Goal: Task Accomplishment & Management: Manage account settings

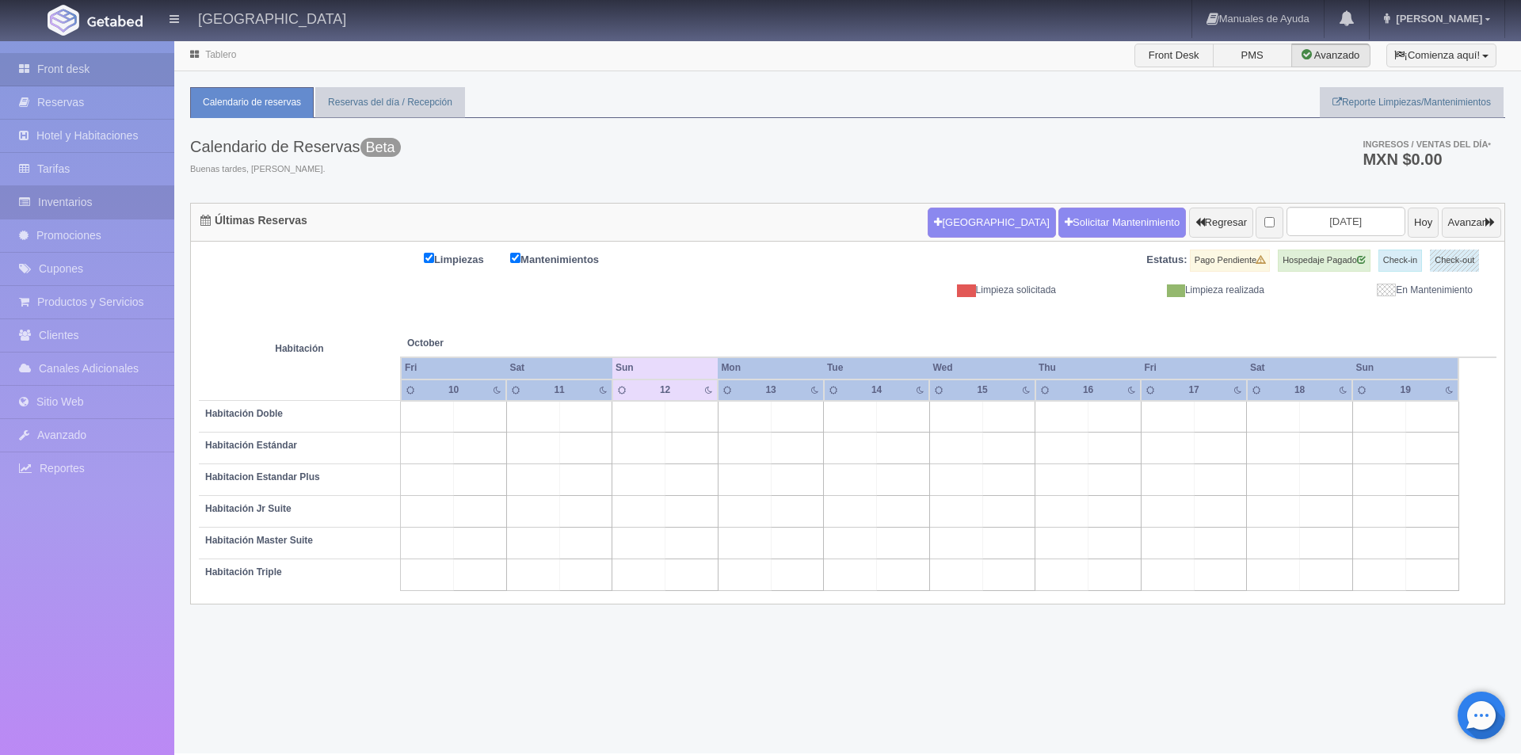
click at [93, 200] on link "Inventarios" at bounding box center [87, 202] width 174 height 32
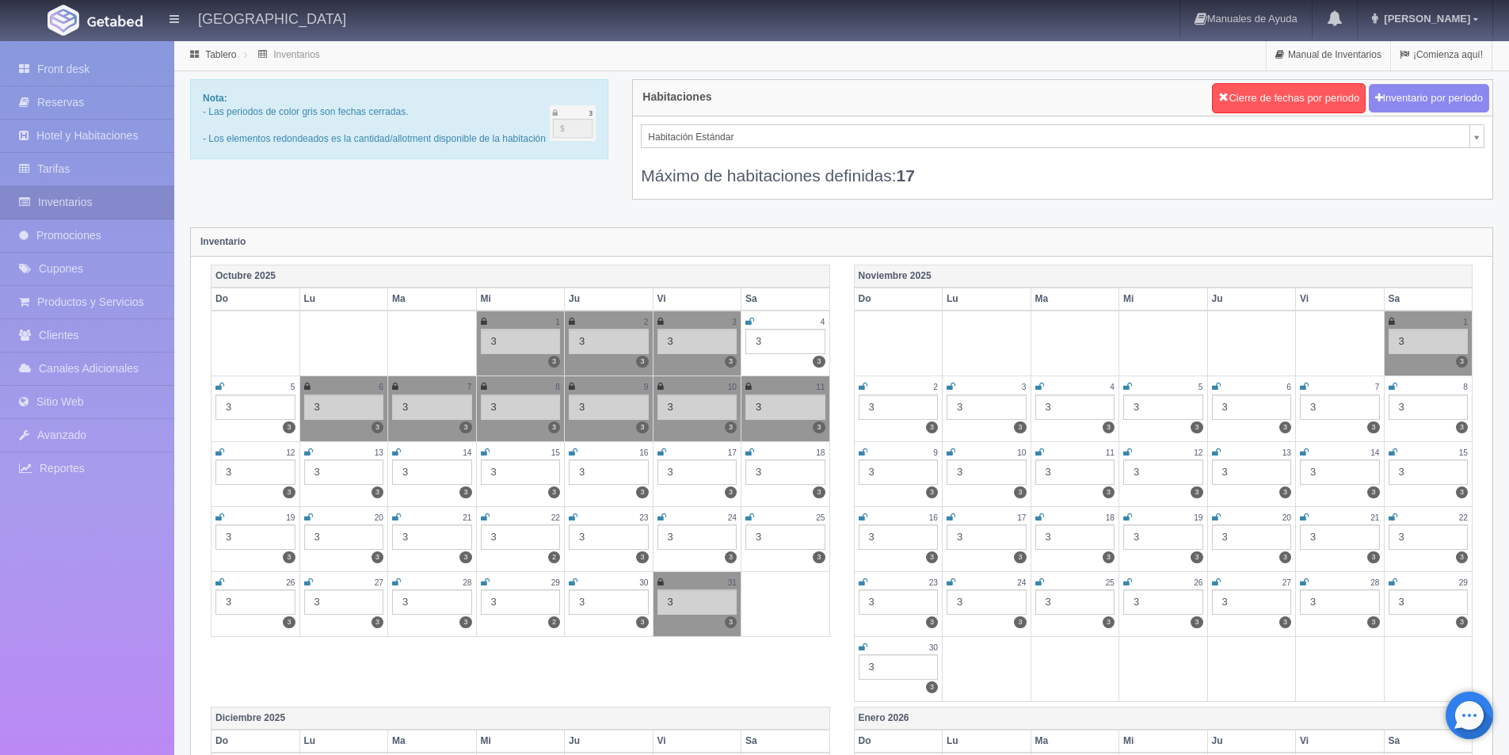
click at [307, 449] on icon at bounding box center [308, 453] width 9 height 10
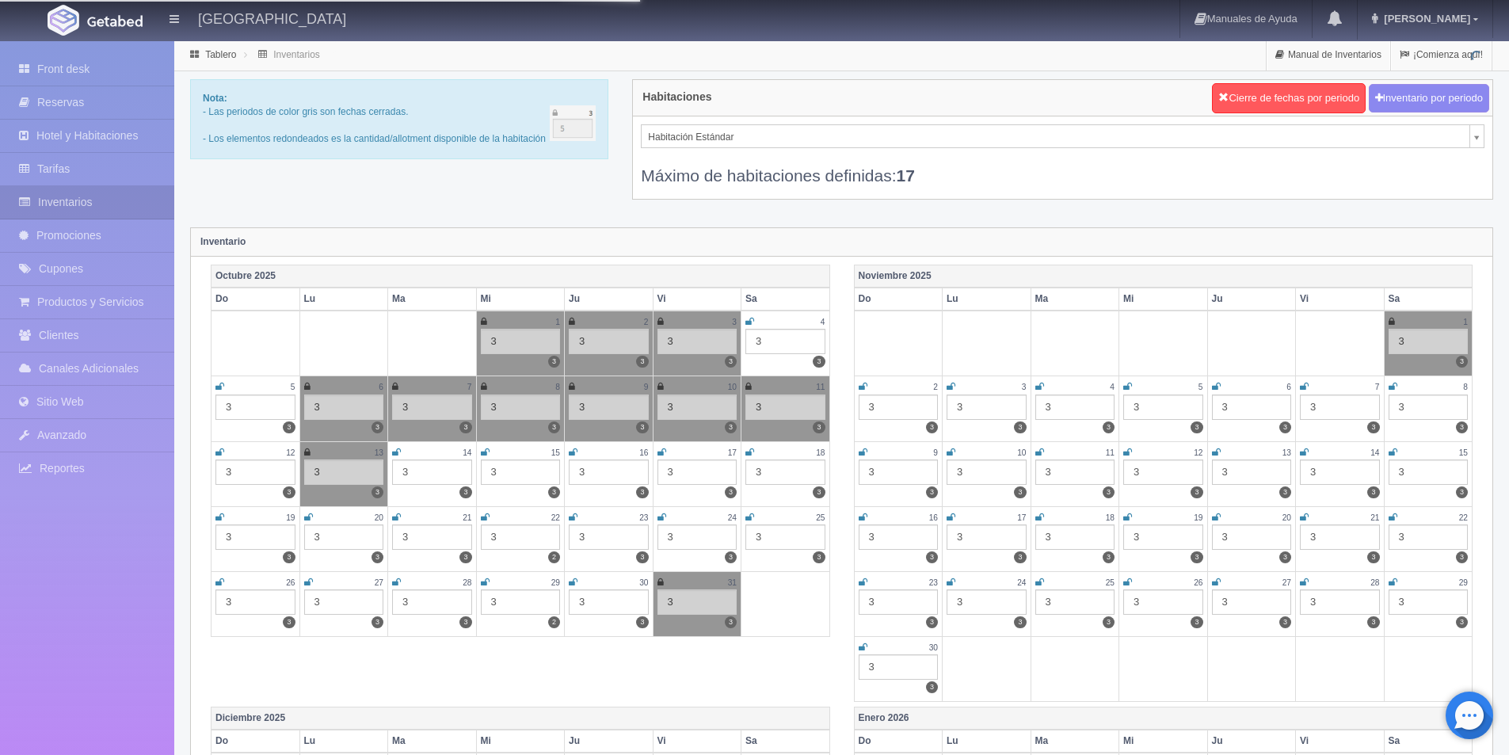
click at [394, 451] on icon at bounding box center [396, 453] width 9 height 10
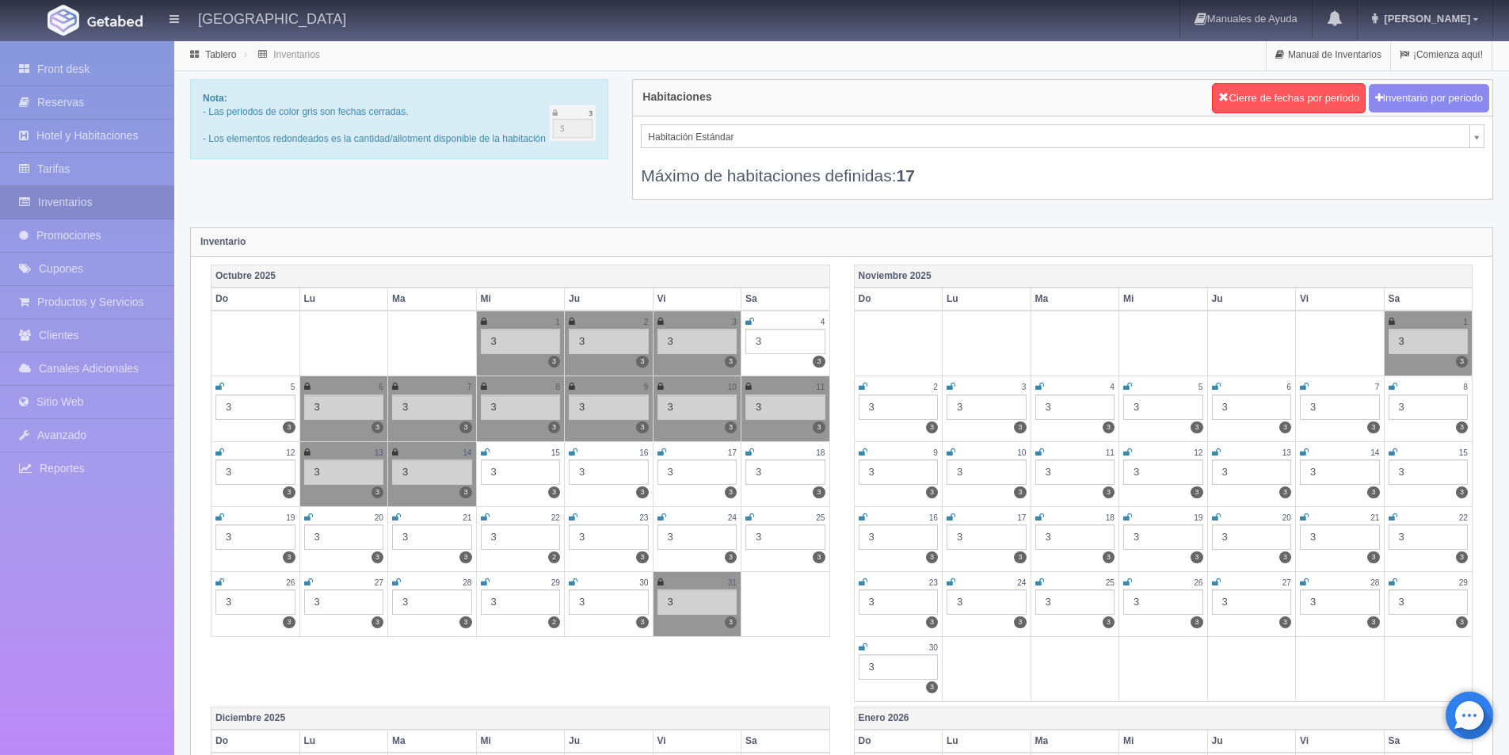
click at [486, 449] on icon at bounding box center [485, 453] width 9 height 10
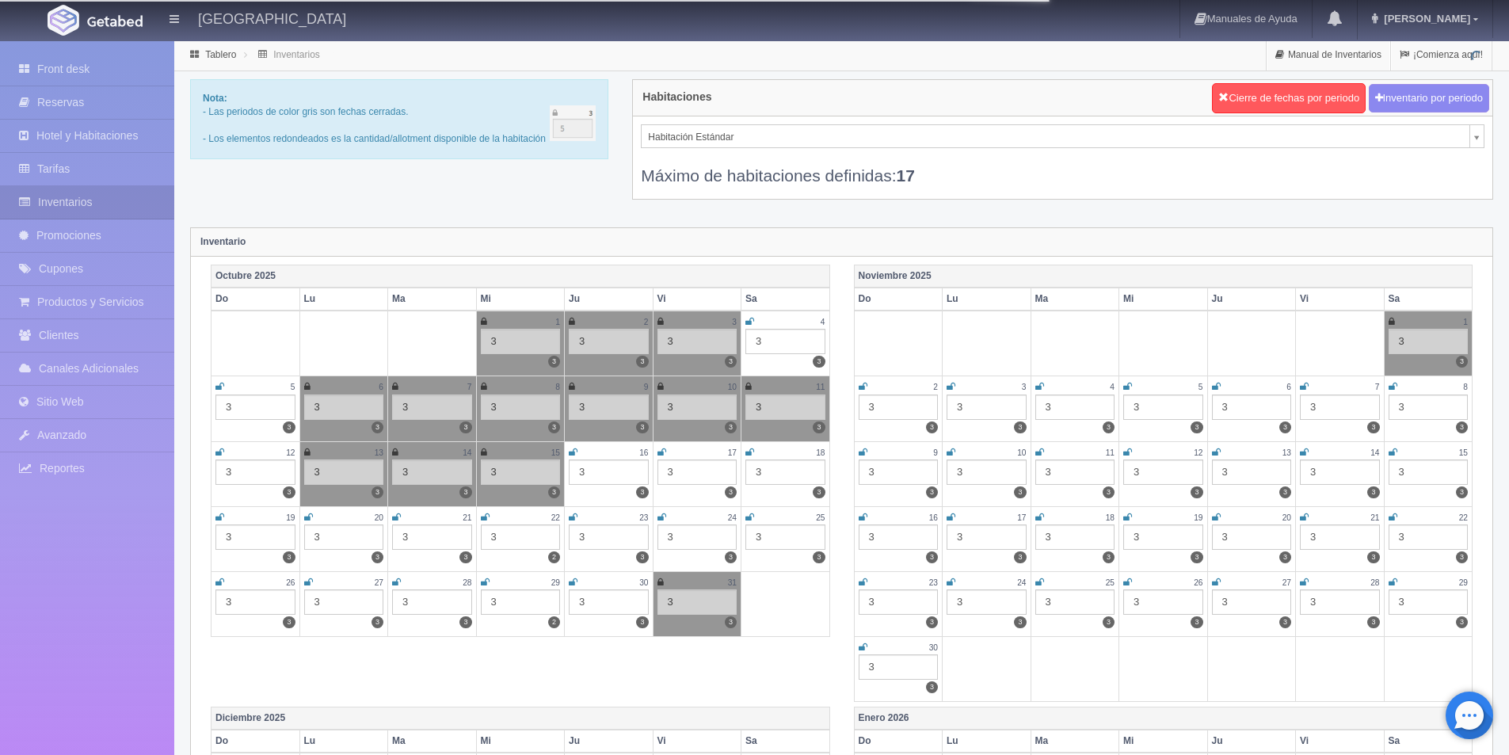
click at [571, 451] on icon at bounding box center [573, 453] width 9 height 10
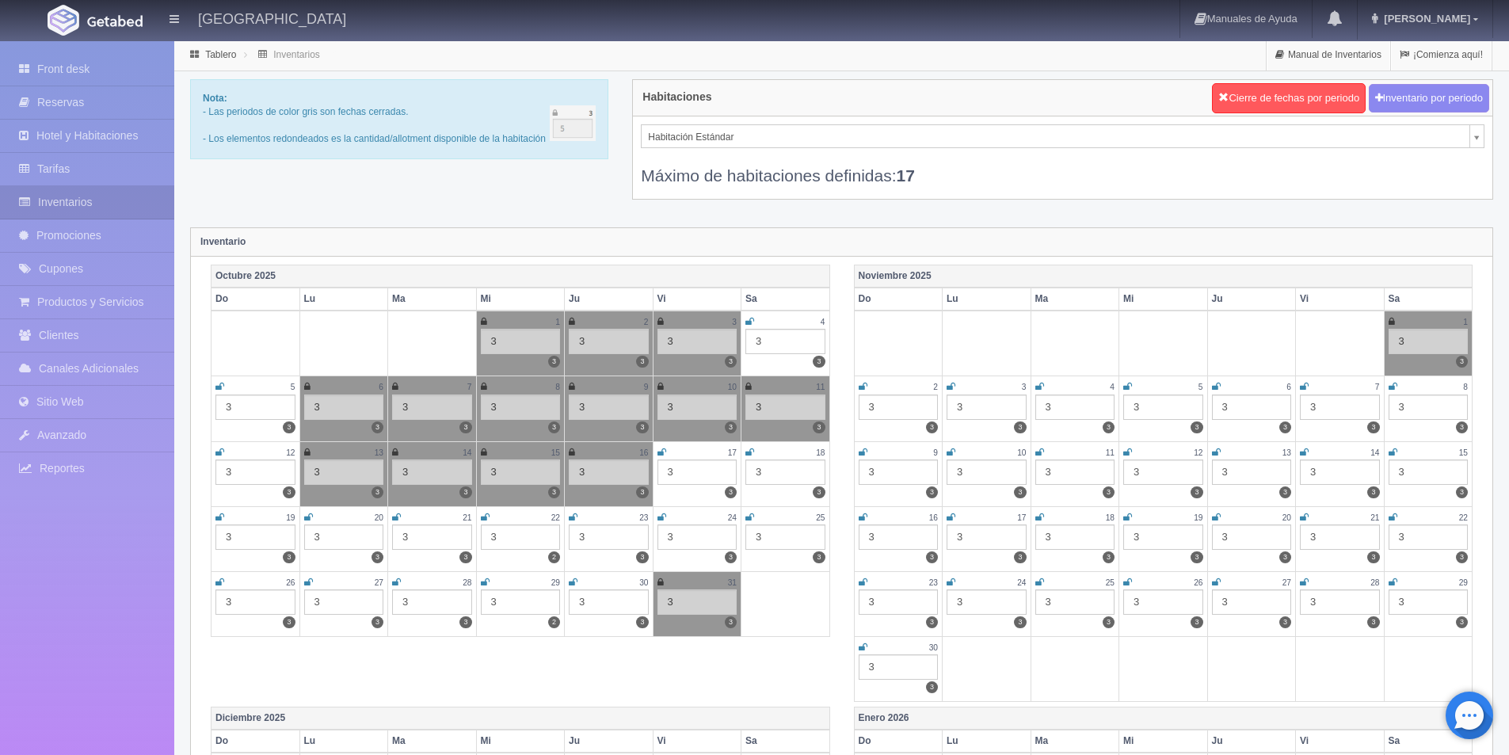
click at [662, 449] on icon at bounding box center [662, 453] width 9 height 10
click at [753, 451] on icon at bounding box center [750, 453] width 9 height 10
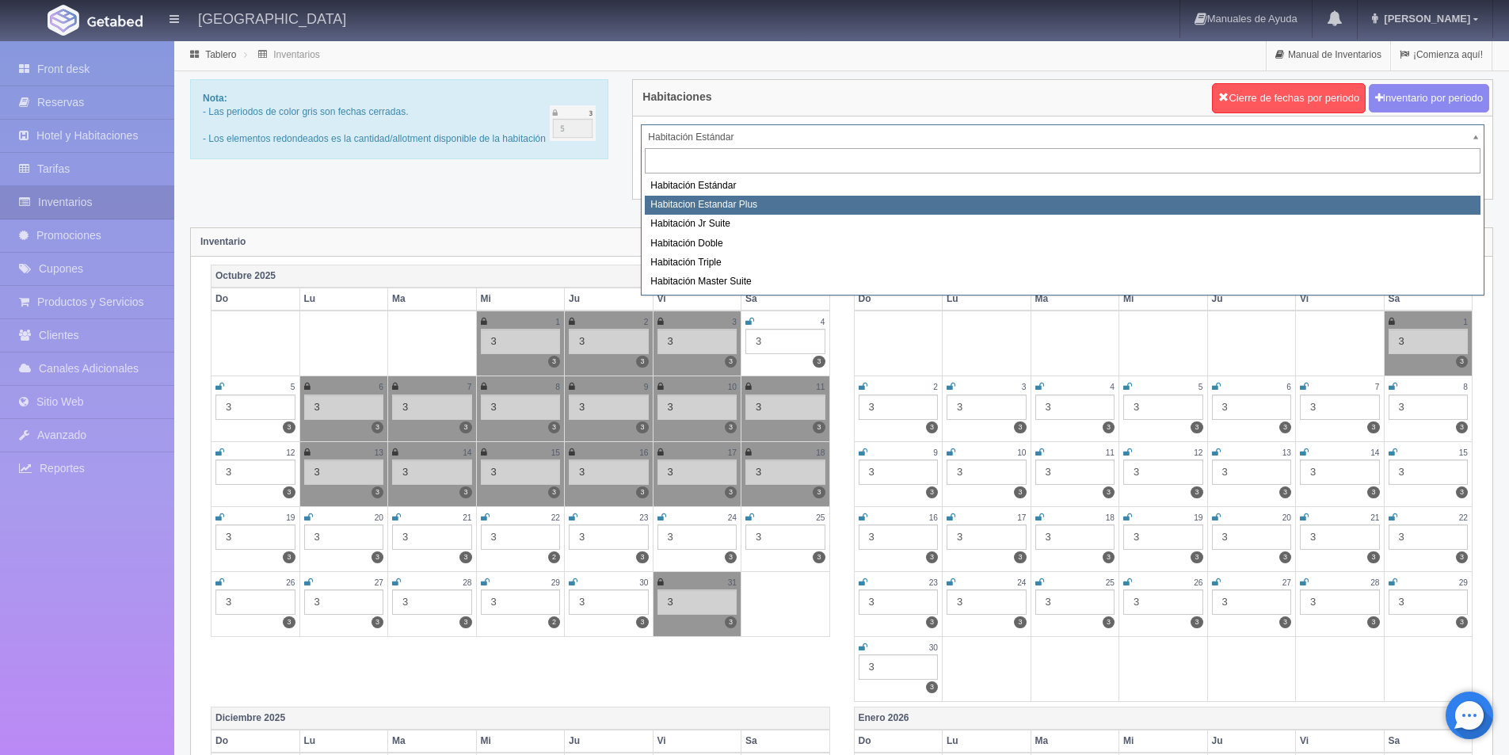
select select "1139"
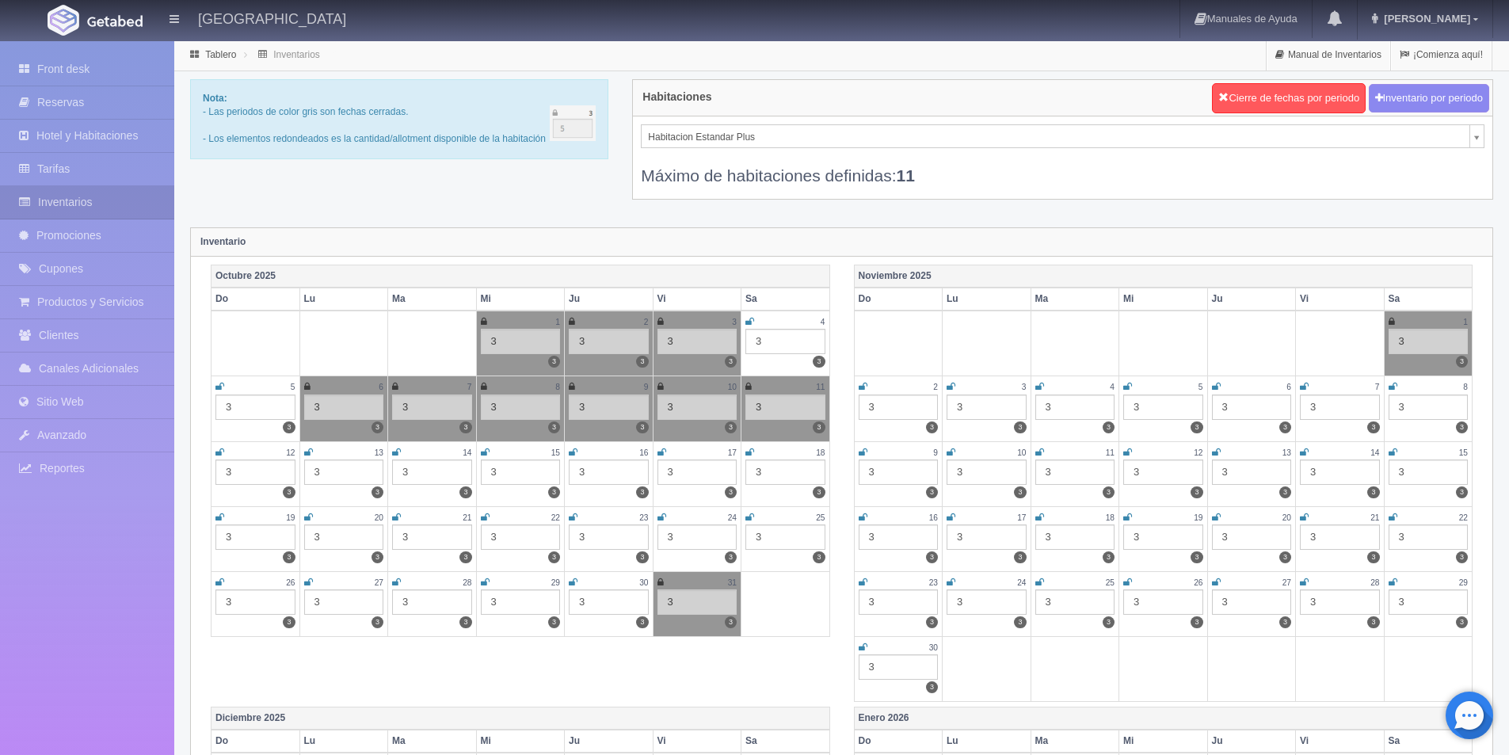
click at [303, 453] on td "13 3 3" at bounding box center [344, 473] width 89 height 65
click at [394, 452] on icon at bounding box center [396, 453] width 9 height 10
click at [304, 452] on icon at bounding box center [308, 453] width 9 height 10
click at [483, 452] on icon at bounding box center [485, 453] width 9 height 10
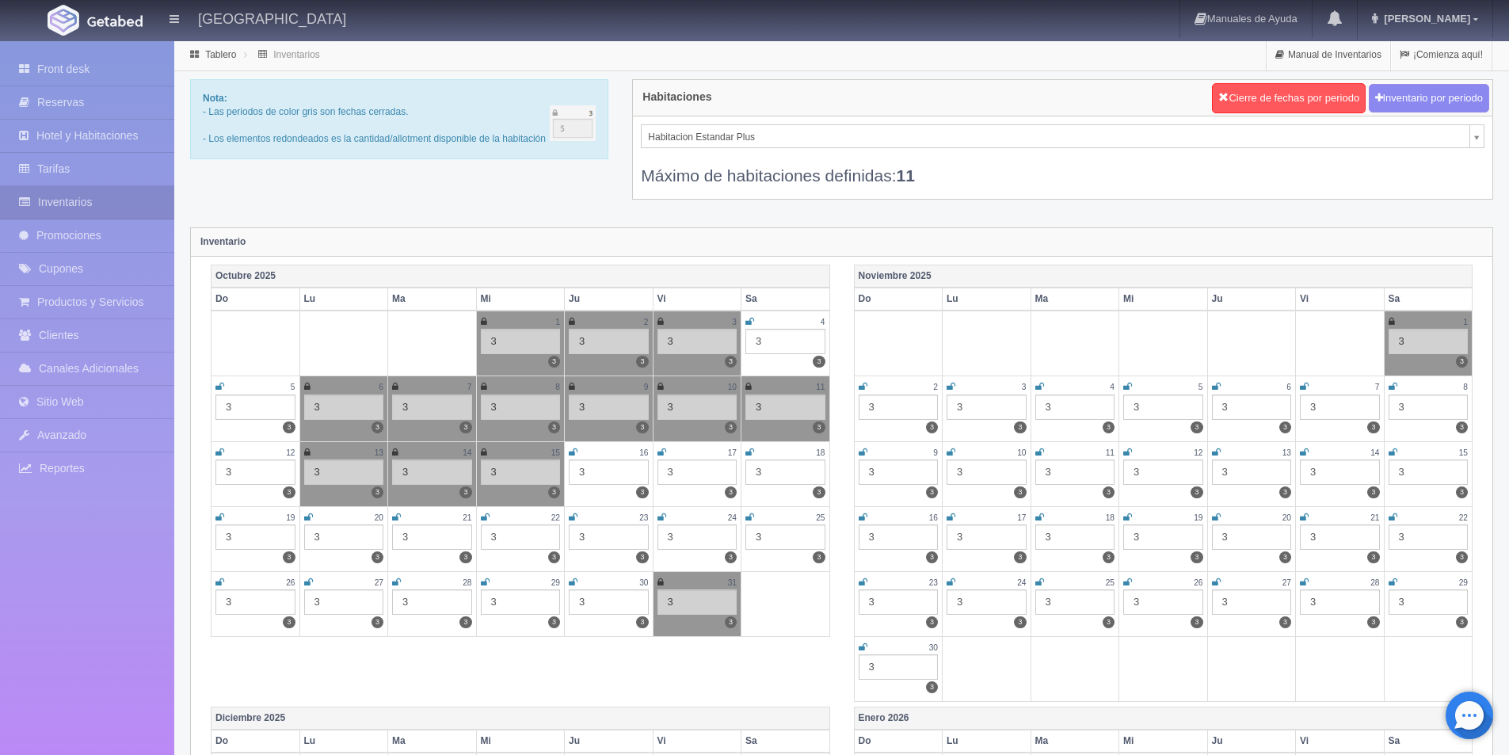
click at [576, 452] on icon at bounding box center [573, 453] width 9 height 10
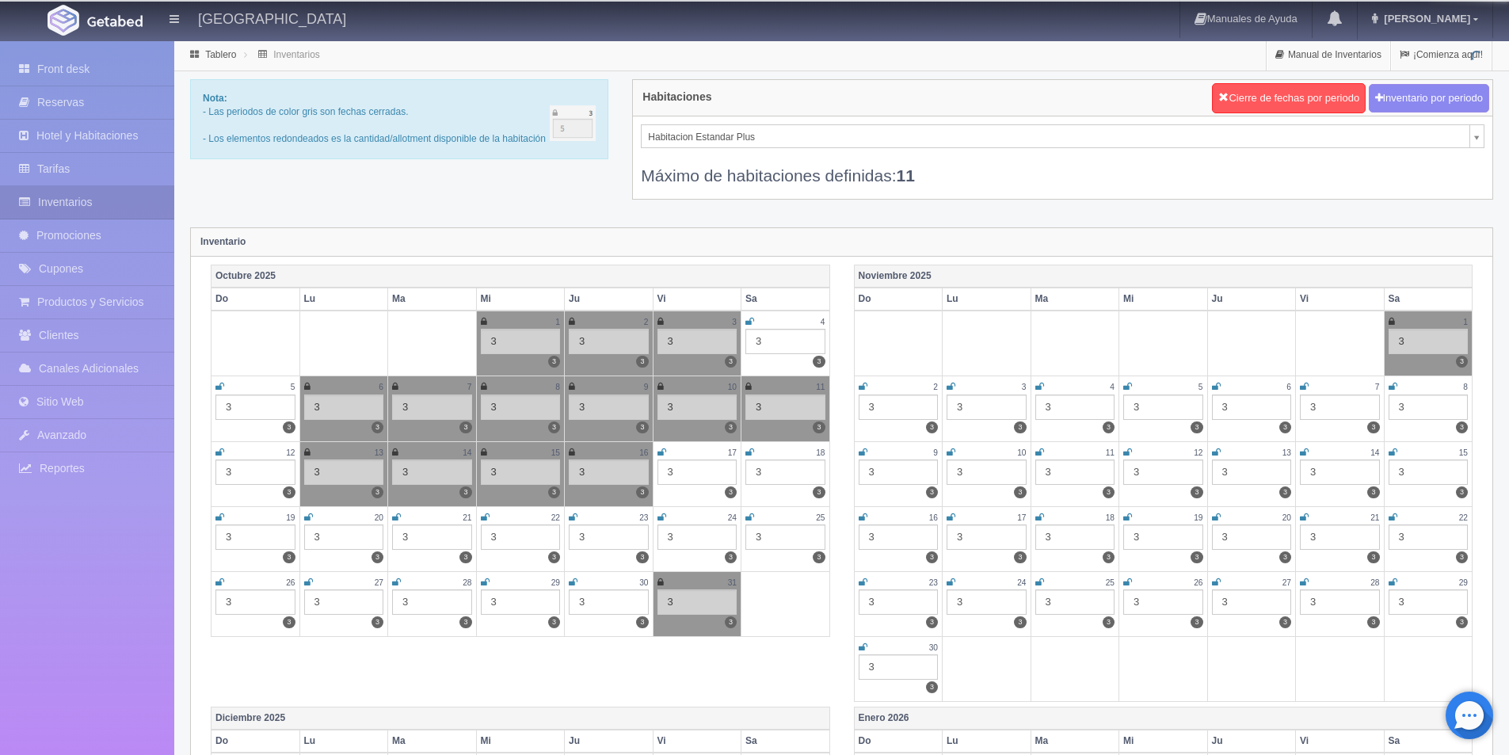
click at [666, 452] on icon at bounding box center [662, 453] width 9 height 10
click at [752, 449] on icon at bounding box center [750, 453] width 9 height 10
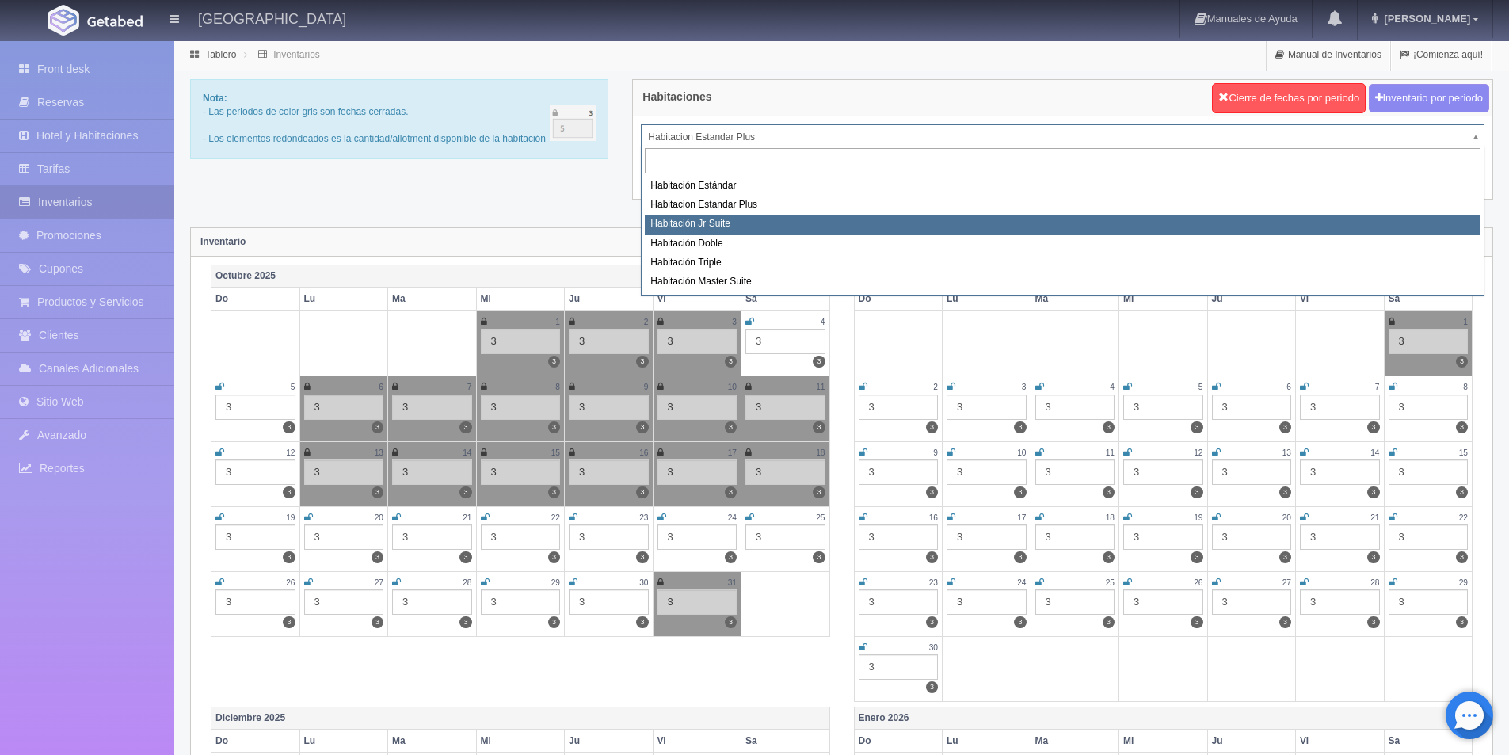
select select "1149"
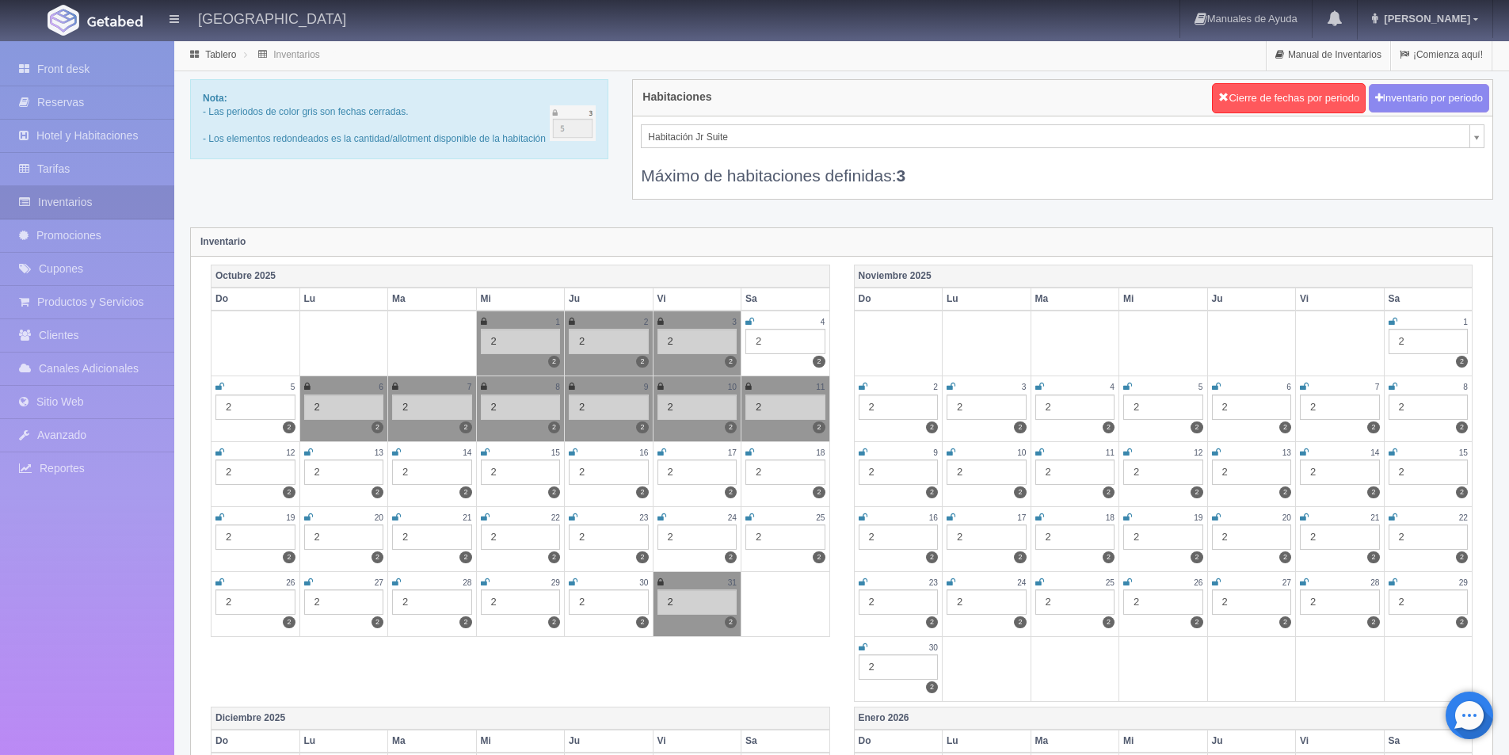
click at [304, 455] on icon at bounding box center [308, 453] width 9 height 10
click at [398, 450] on icon at bounding box center [396, 453] width 9 height 10
click at [487, 451] on icon at bounding box center [485, 453] width 9 height 10
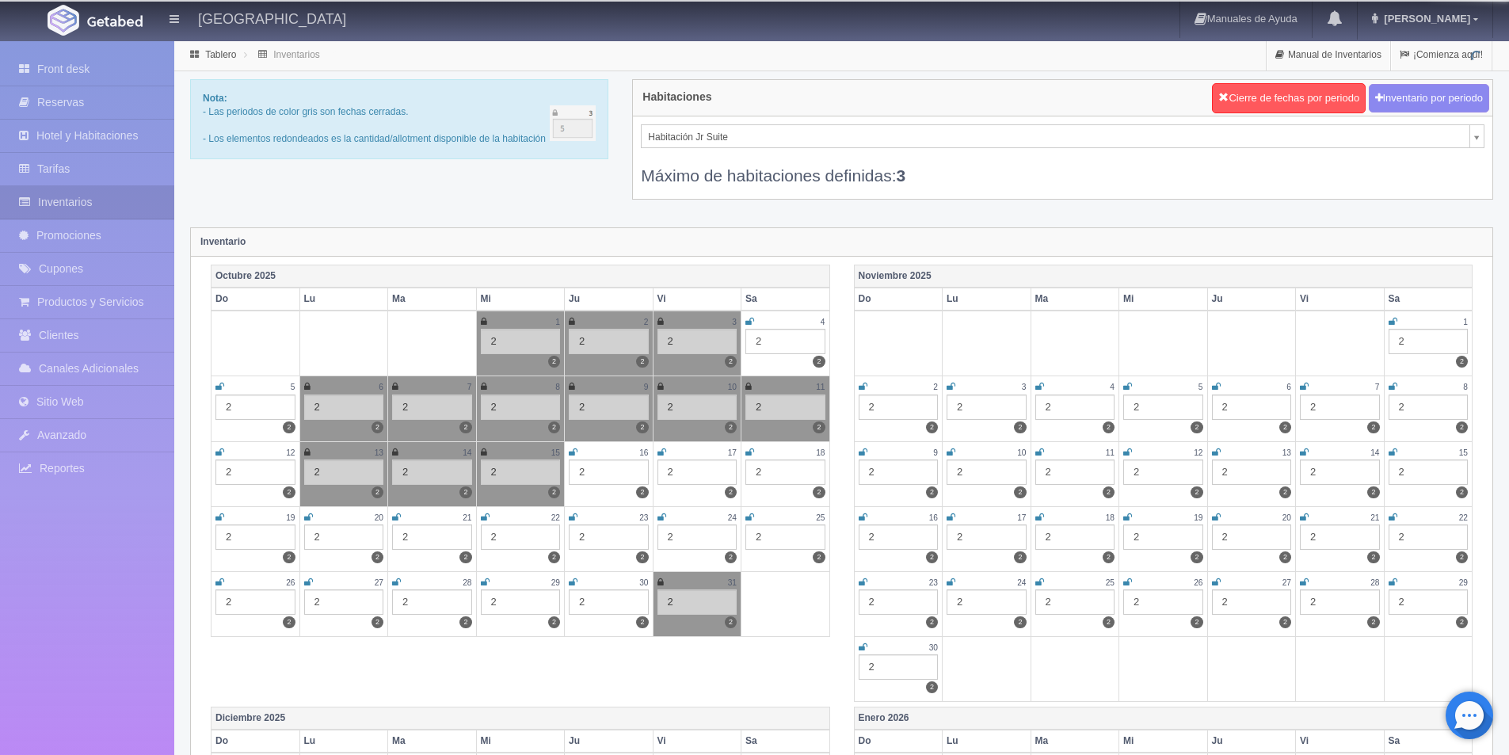
click at [572, 446] on link at bounding box center [573, 452] width 9 height 13
click at [663, 452] on icon at bounding box center [662, 453] width 9 height 10
click at [750, 449] on icon at bounding box center [750, 453] width 9 height 10
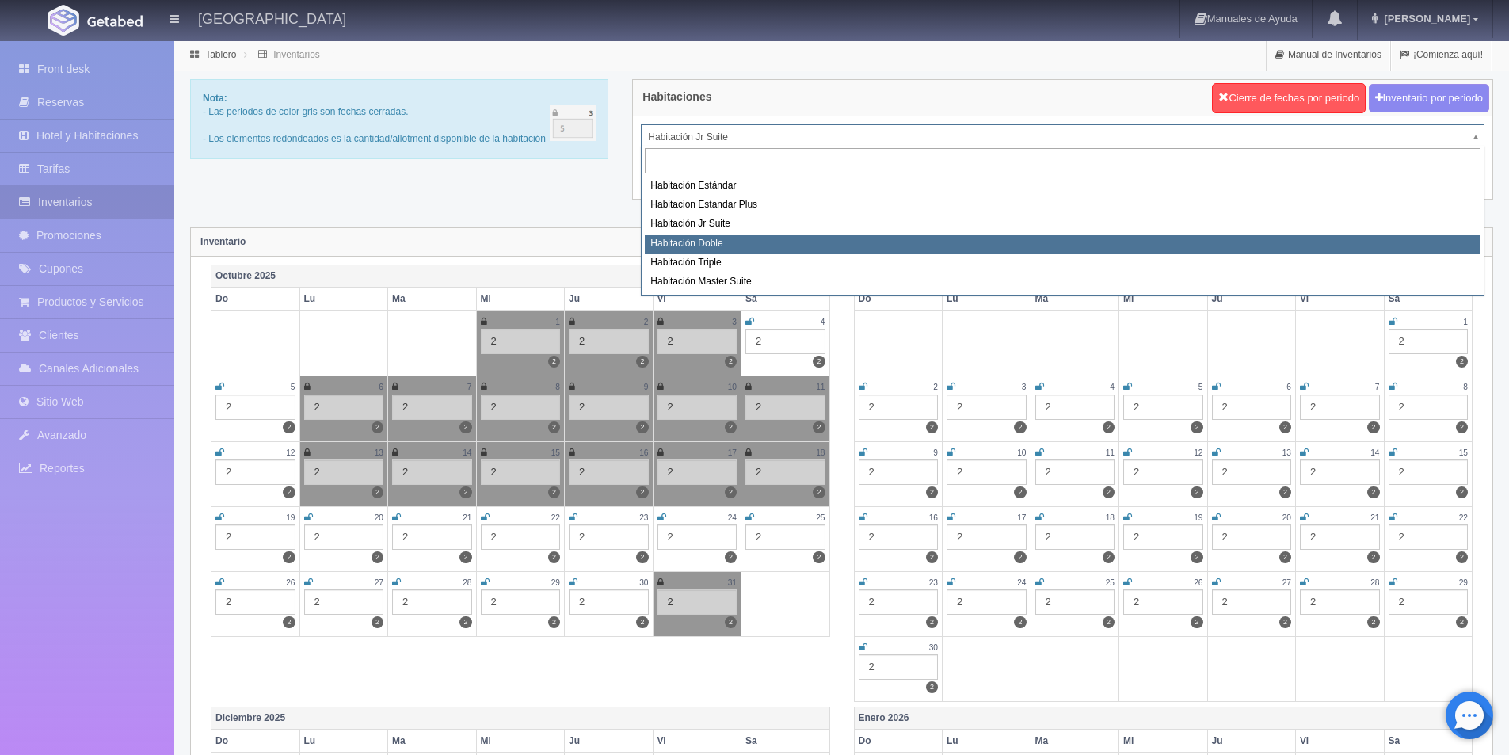
select select "1150"
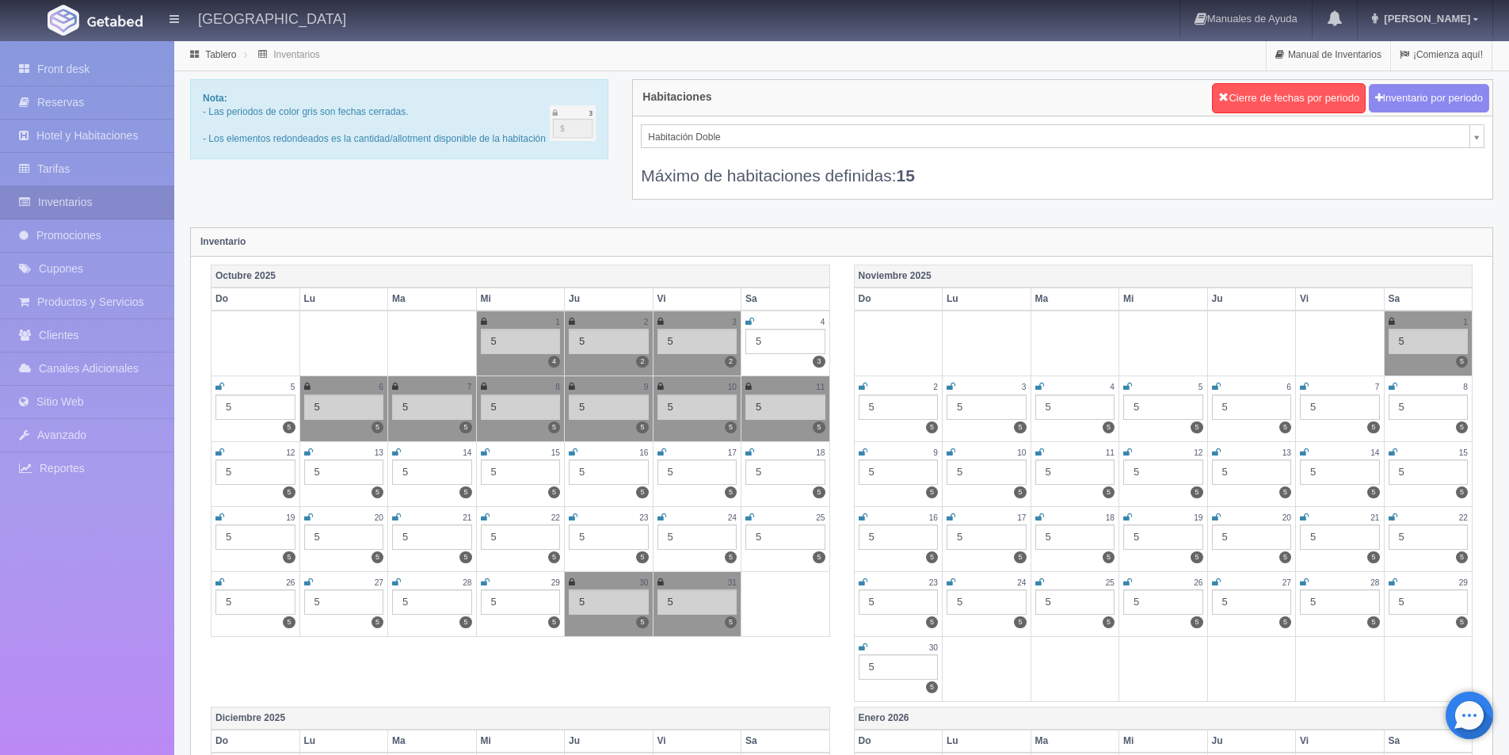
click at [304, 452] on icon at bounding box center [308, 453] width 9 height 10
click at [396, 448] on icon at bounding box center [396, 453] width 9 height 10
drag, startPoint x: 487, startPoint y: 452, endPoint x: 505, endPoint y: 455, distance: 18.5
click at [487, 452] on icon at bounding box center [485, 453] width 9 height 10
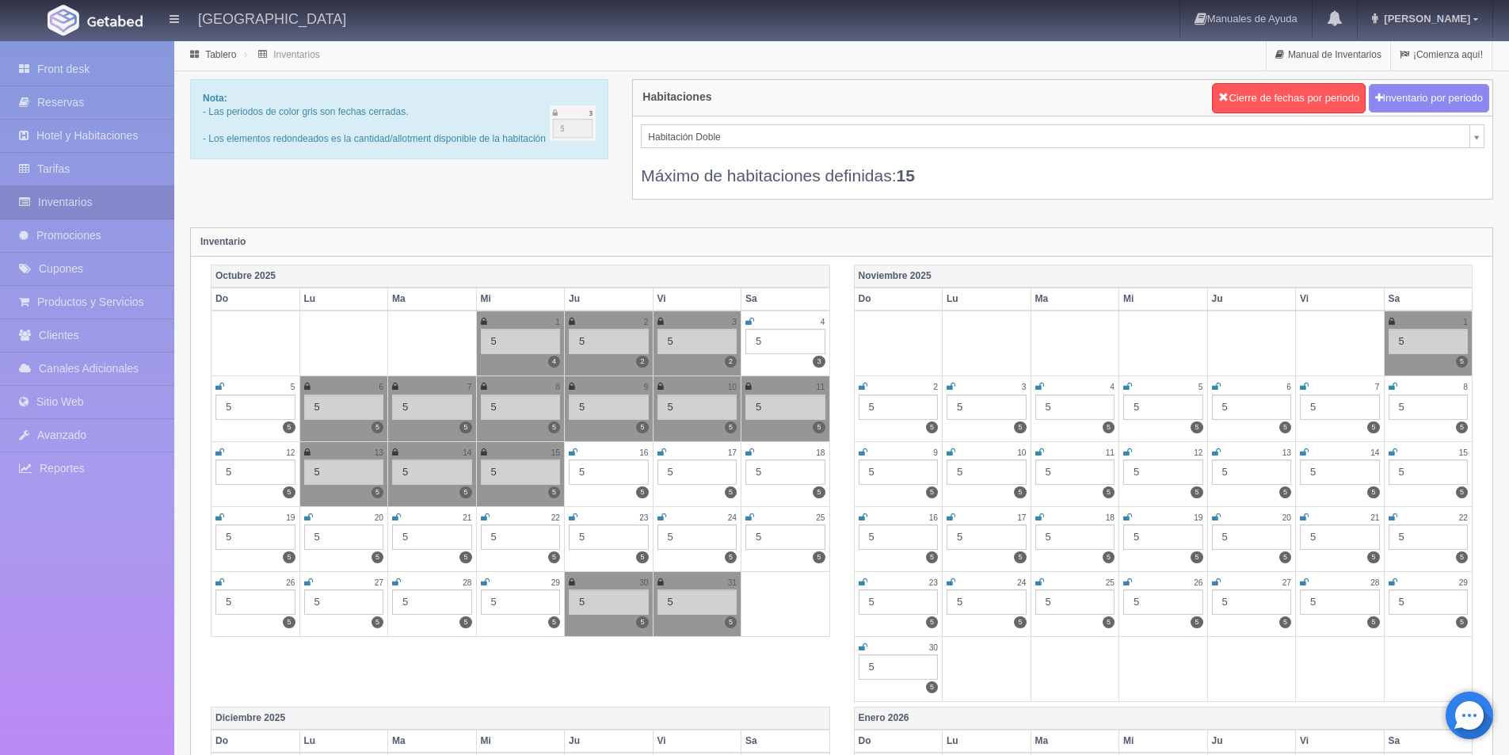
click at [571, 453] on icon at bounding box center [573, 453] width 9 height 10
click at [659, 451] on icon at bounding box center [662, 453] width 9 height 10
click at [748, 451] on icon at bounding box center [750, 453] width 9 height 10
